Goal: Transaction & Acquisition: Purchase product/service

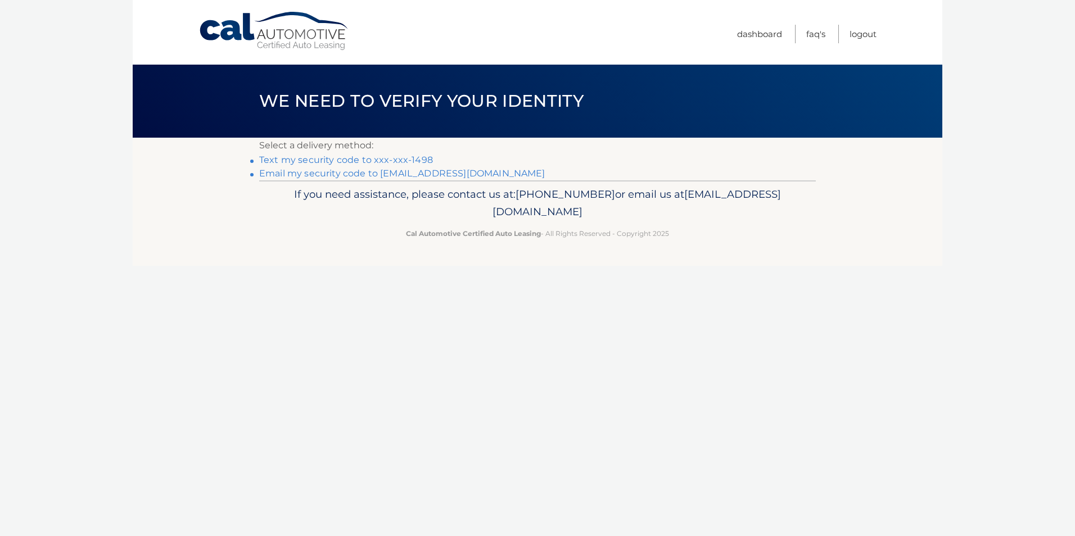
click at [315, 161] on link "Text my security code to xxx-xxx-1498" at bounding box center [346, 160] width 174 height 11
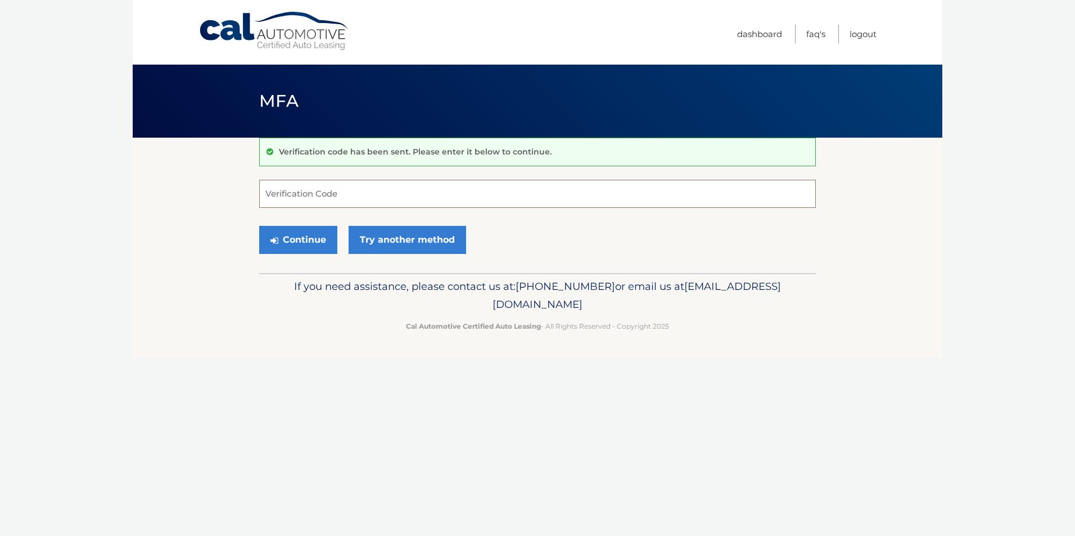
click at [296, 196] on input "Verification Code" at bounding box center [537, 194] width 557 height 28
type input "180857"
click at [304, 244] on button "Continue" at bounding box center [298, 240] width 78 height 28
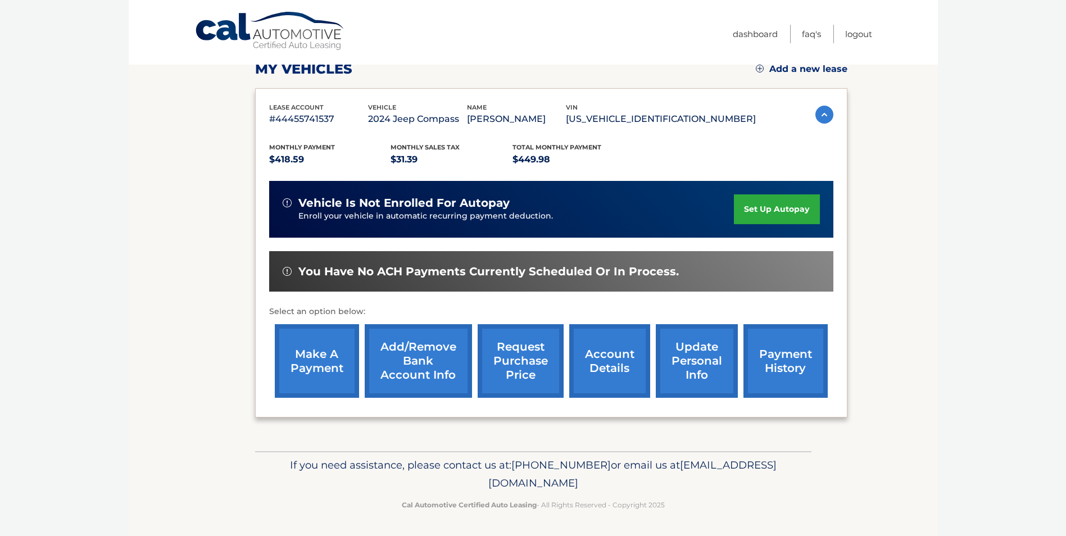
scroll to position [145, 0]
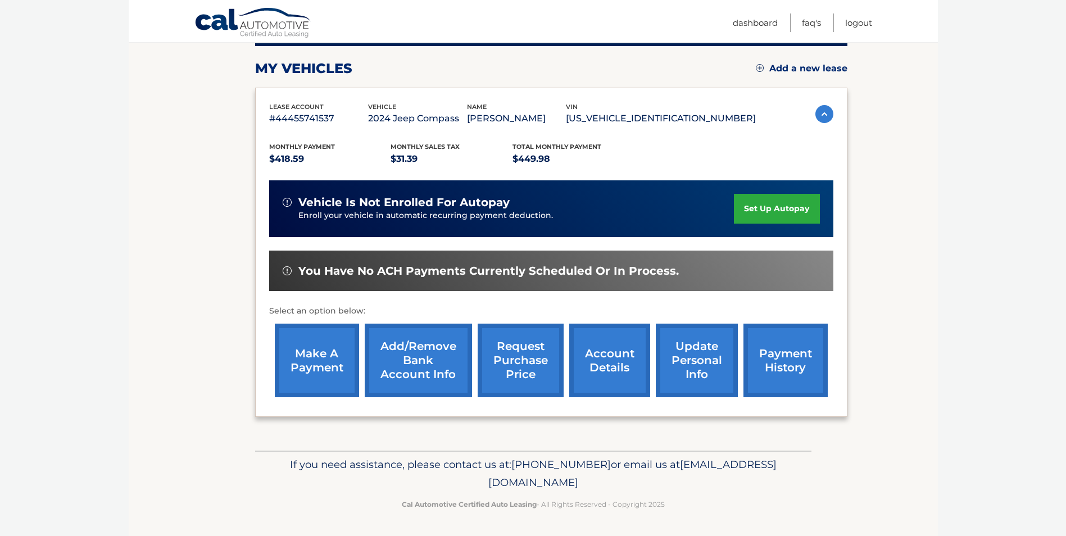
click at [321, 350] on link "make a payment" at bounding box center [317, 361] width 84 height 74
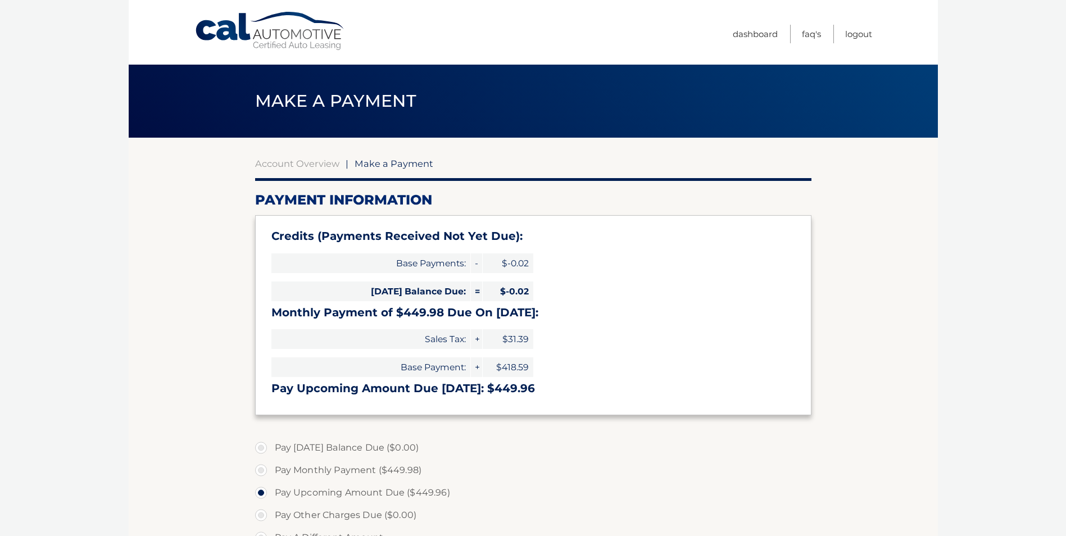
select select "ZGM4ZWE1ODQtNTExMy00YjNjLTgyNzUtZjljMjQzNDgzMGQ4"
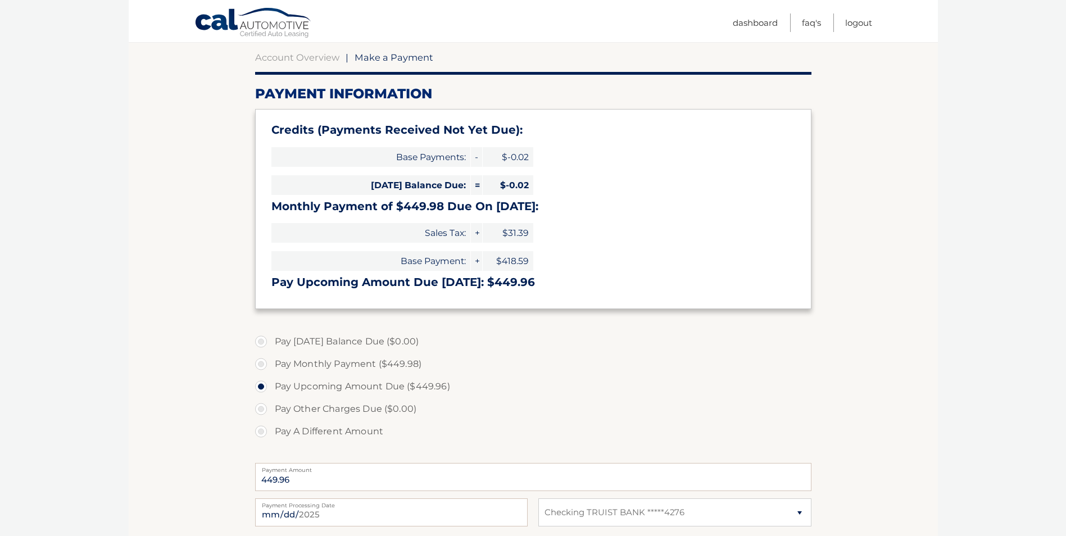
scroll to position [187, 0]
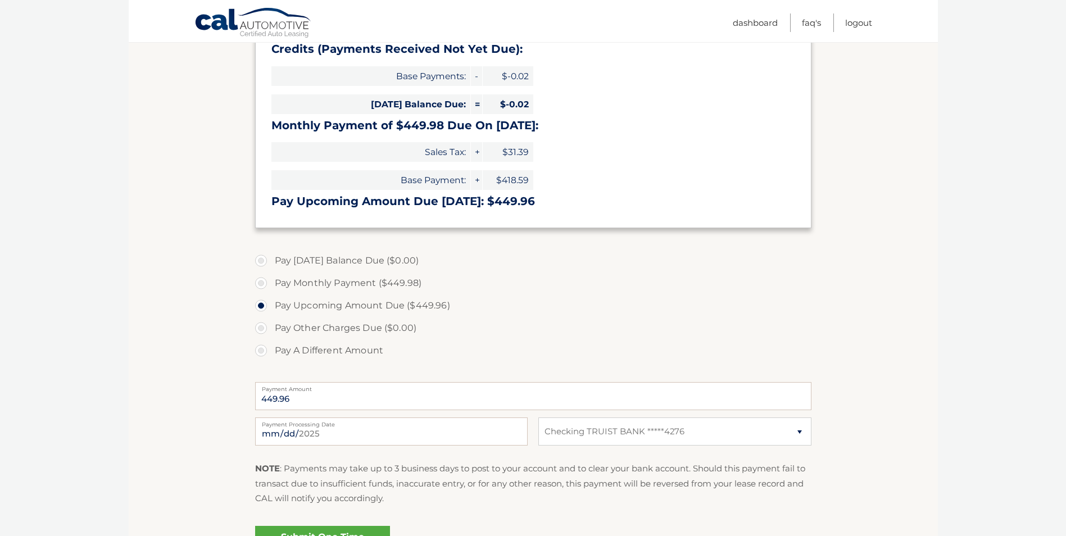
click at [262, 284] on label "Pay Monthly Payment ($449.98)" at bounding box center [533, 283] width 557 height 22
click at [262, 284] on input "Pay Monthly Payment ($449.98)" at bounding box center [265, 281] width 11 height 18
radio input "true"
type input "449.98"
click at [263, 306] on label "Pay Upcoming Amount Due ($449.96)" at bounding box center [533, 306] width 557 height 22
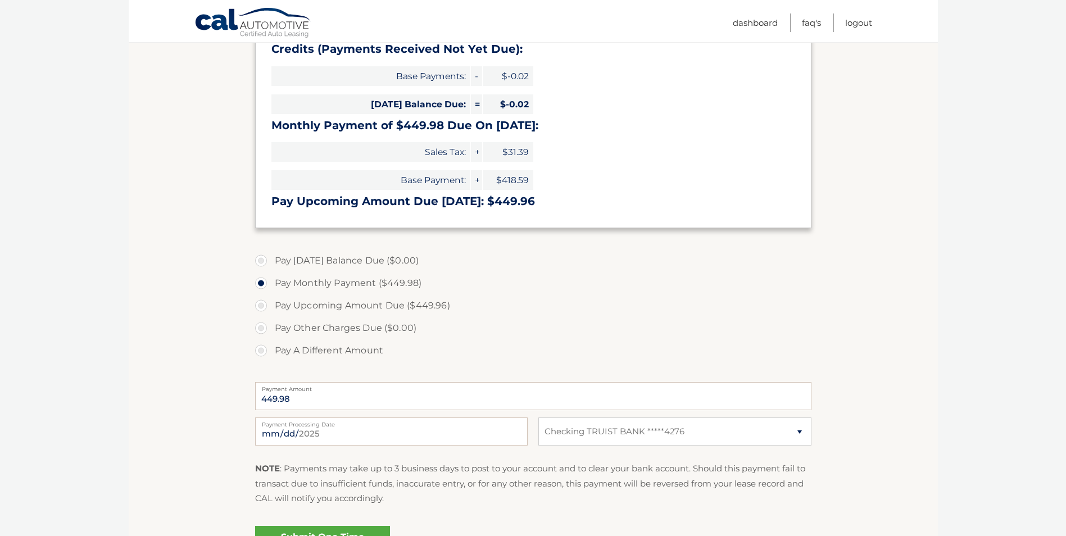
click at [263, 306] on input "Pay Upcoming Amount Due ($449.96)" at bounding box center [265, 304] width 11 height 18
radio input "true"
type input "449.96"
click at [802, 433] on select "Select Bank Account Checking TRUIST BANK *****4276" at bounding box center [675, 432] width 273 height 28
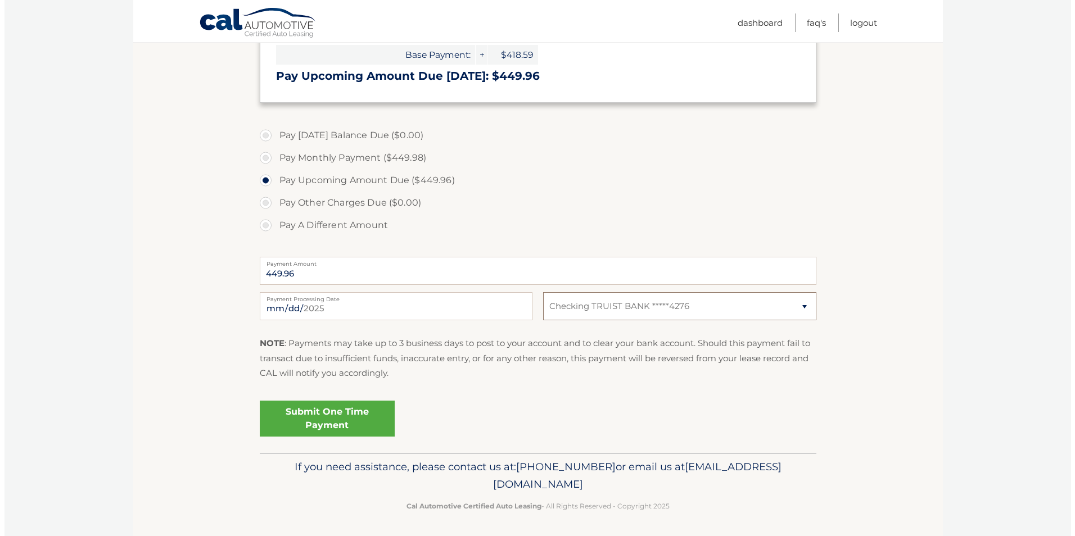
scroll to position [315, 0]
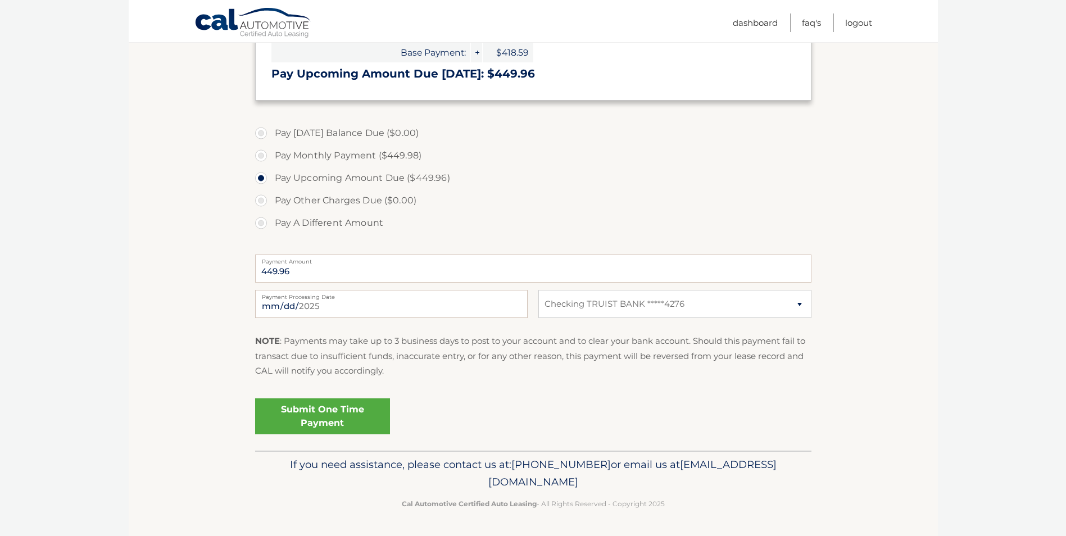
click at [310, 415] on link "Submit One Time Payment" at bounding box center [322, 417] width 135 height 36
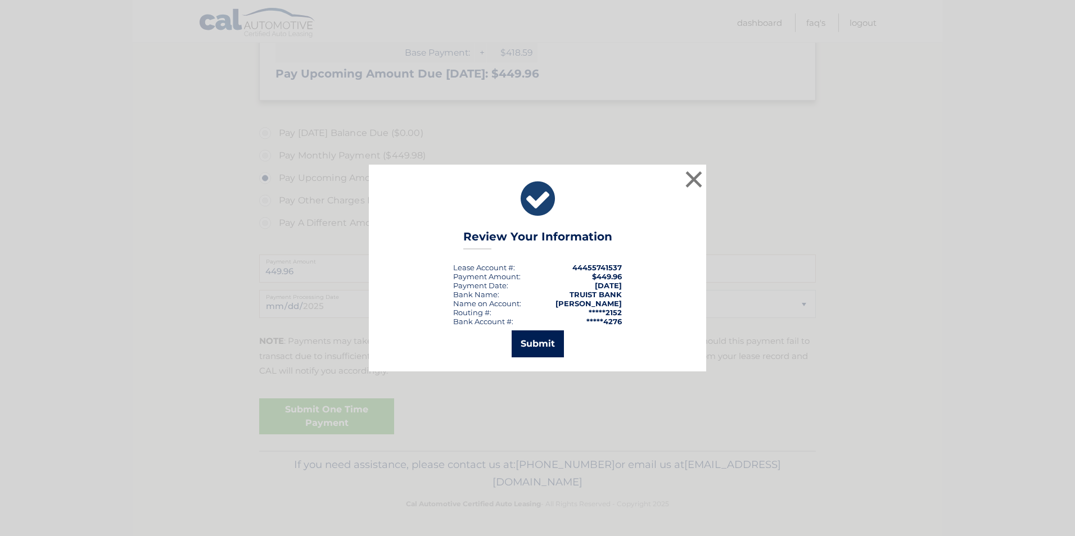
click at [532, 341] on button "Submit" at bounding box center [538, 344] width 52 height 27
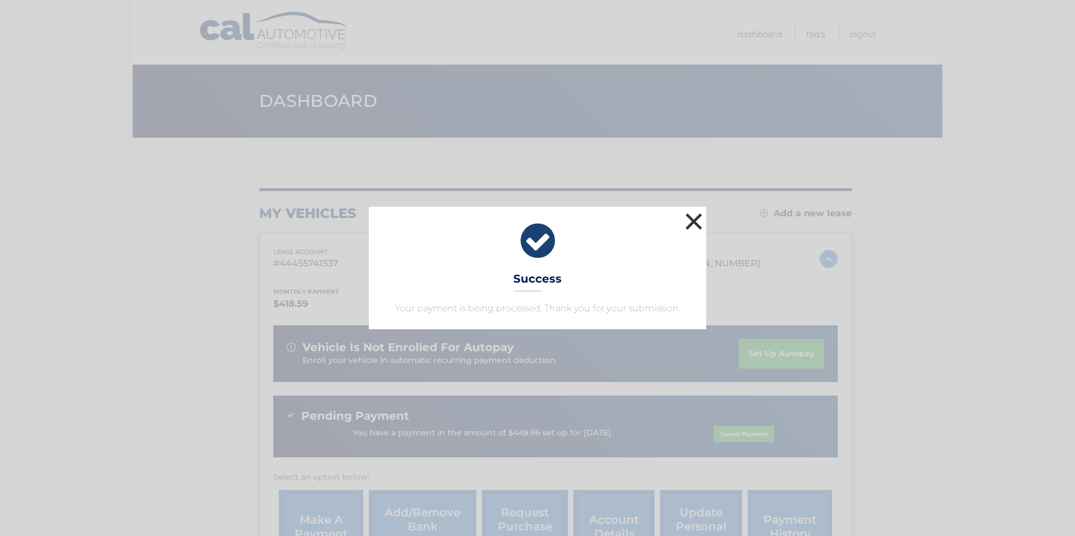
click at [693, 222] on button "×" at bounding box center [693, 221] width 22 height 22
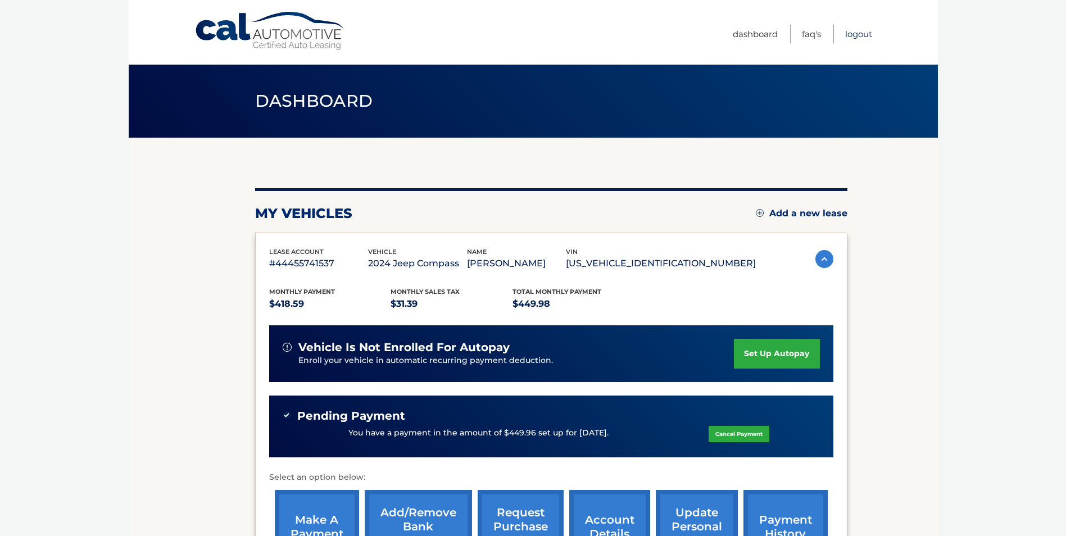
click at [862, 32] on link "Logout" at bounding box center [859, 34] width 27 height 19
